Goal: Task Accomplishment & Management: Manage account settings

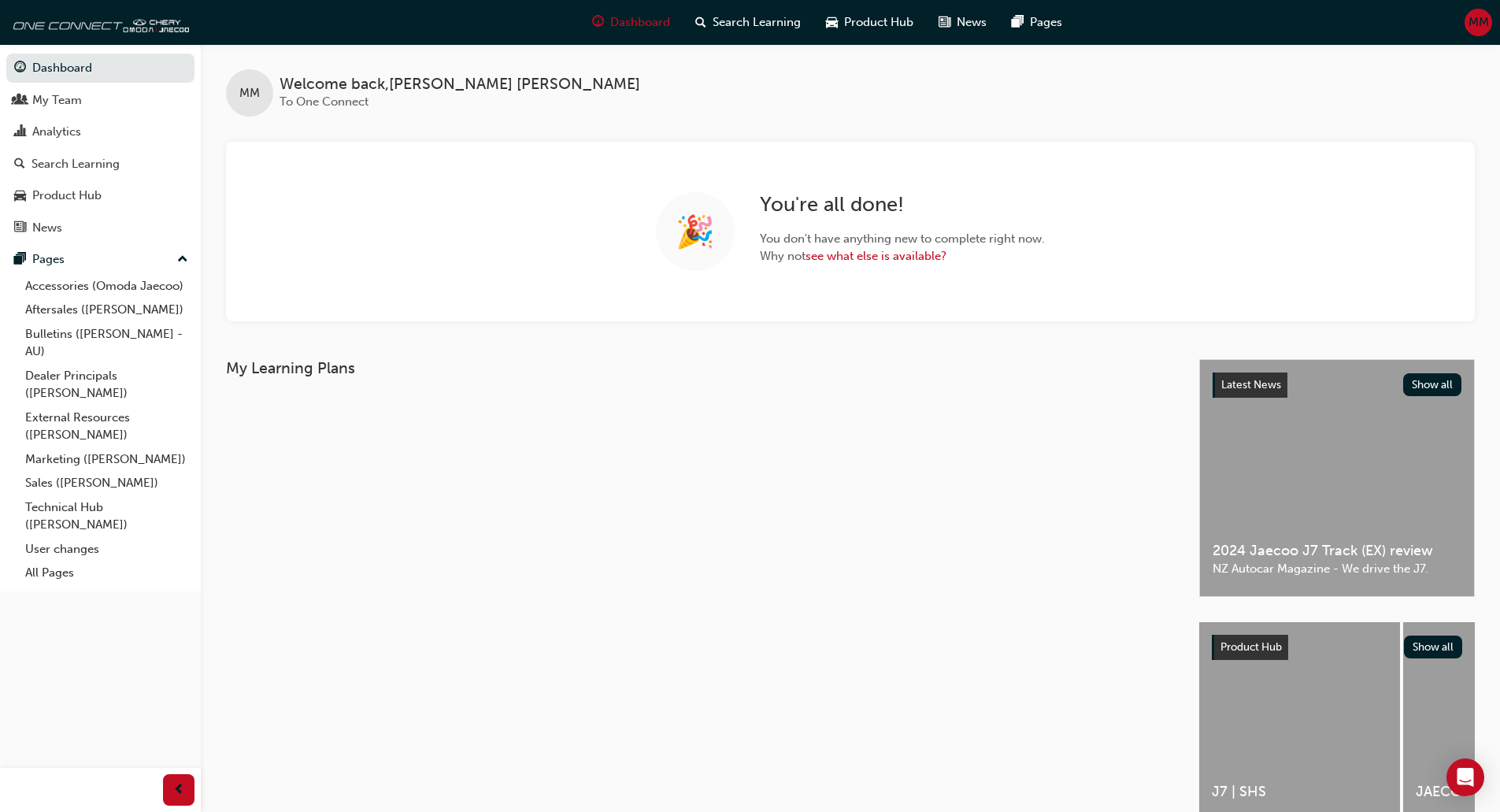
click at [1485, 19] on span "MM" at bounding box center [1479, 22] width 20 height 18
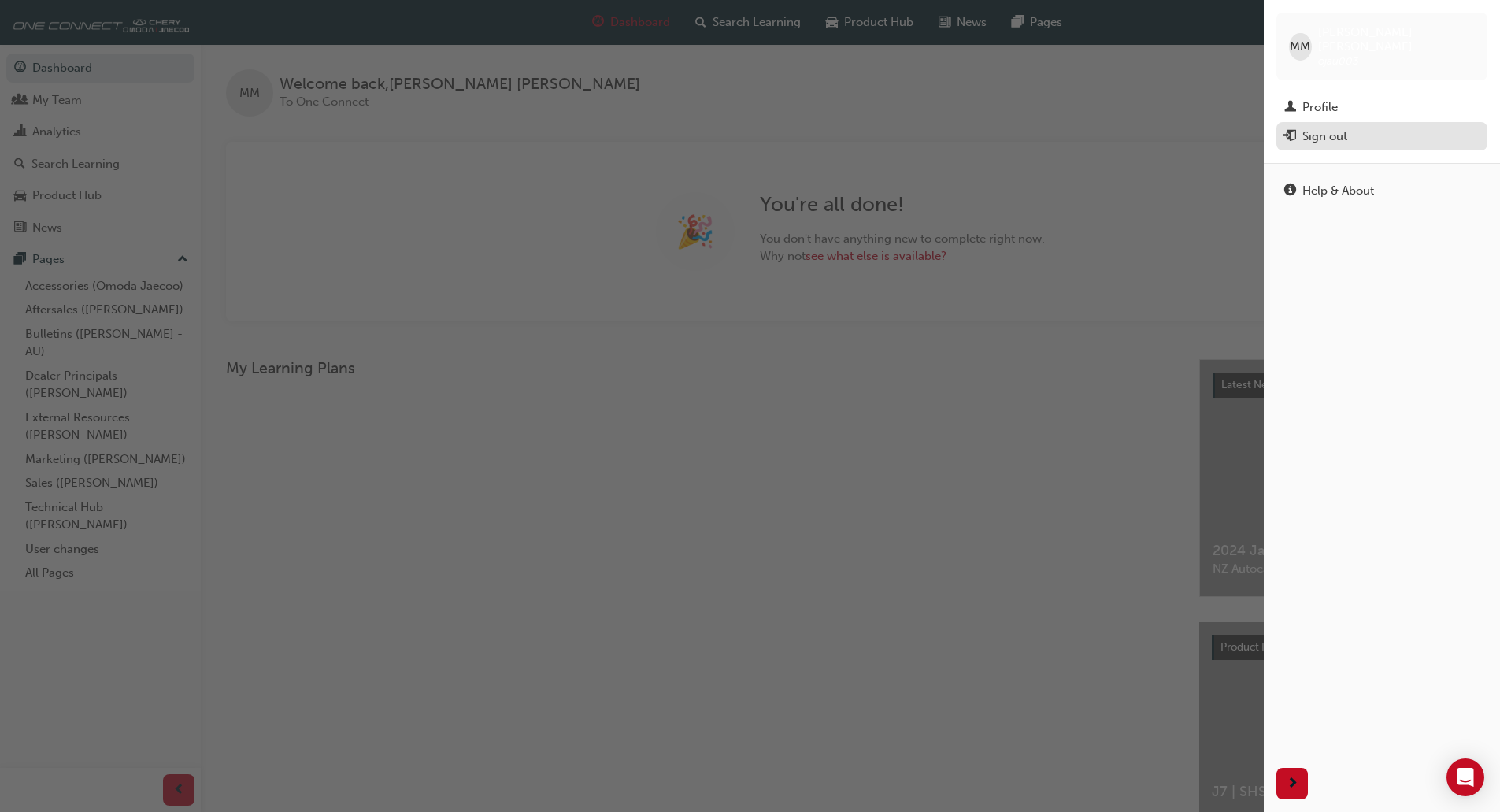
click at [1323, 127] on div "Sign out" at bounding box center [1325, 136] width 45 height 18
